Goal: Find specific page/section: Find specific page/section

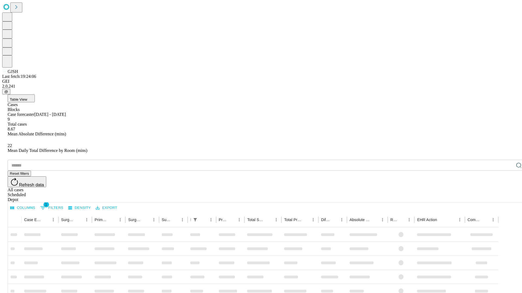
click at [508, 198] on div "Depot" at bounding box center [266, 200] width 517 height 5
